Goal: Information Seeking & Learning: Learn about a topic

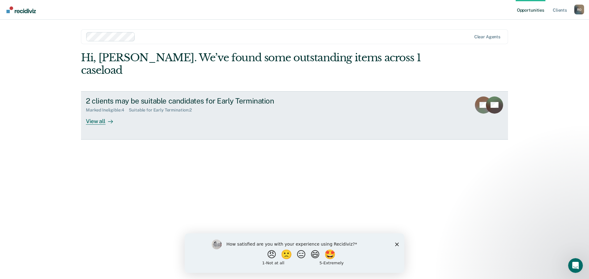
click at [92, 113] on div "View all" at bounding box center [103, 119] width 34 height 12
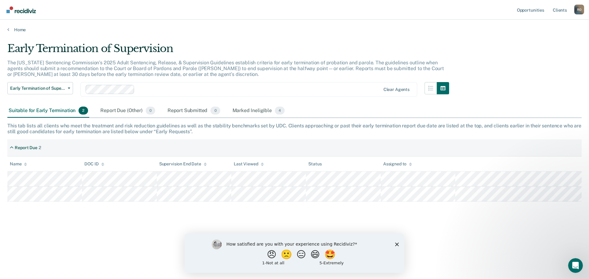
click at [369, 34] on main "Early Termination of Supervision The [US_STATE] Sentencing Commission’s 2025 Ad…" at bounding box center [294, 154] width 589 height 245
